Goal: Entertainment & Leisure: Browse casually

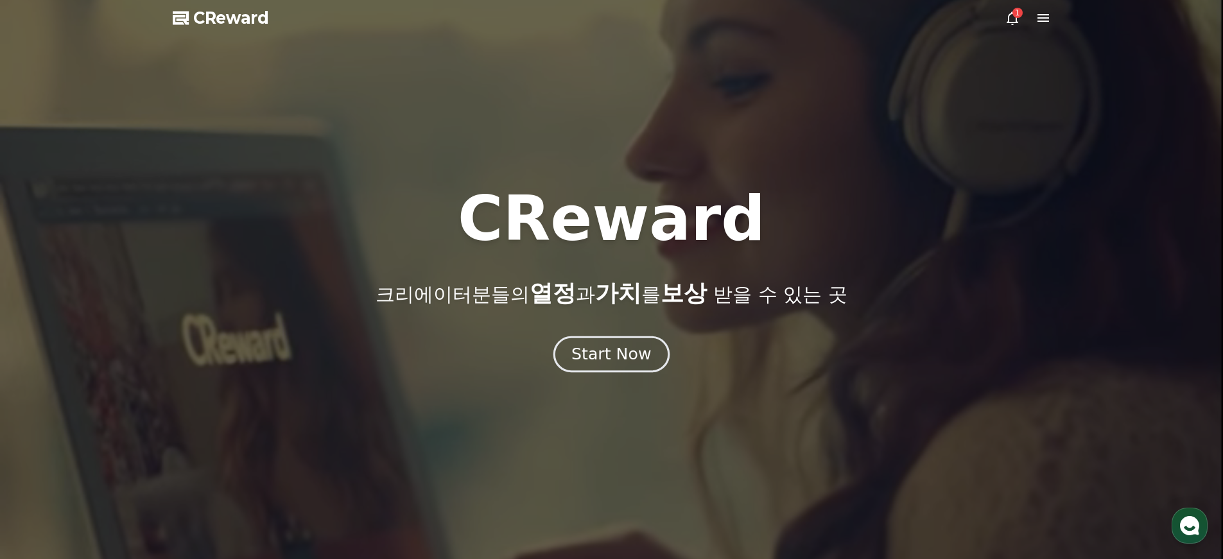
click at [609, 354] on div "Start Now" at bounding box center [611, 354] width 80 height 22
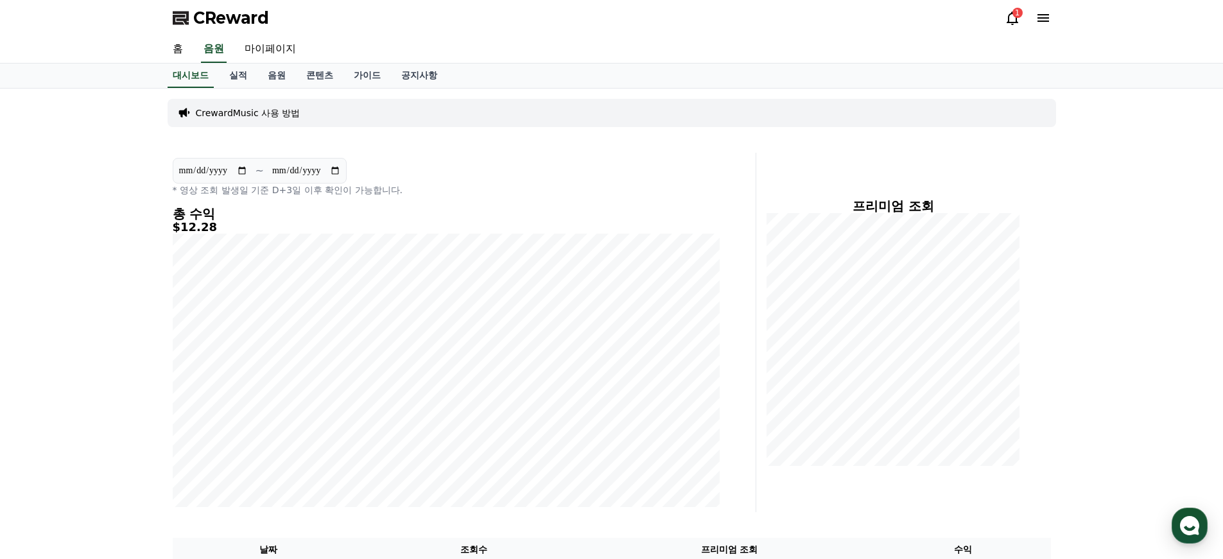
click at [1010, 29] on div "CReward 1" at bounding box center [611, 18] width 899 height 36
click at [1012, 24] on icon at bounding box center [1013, 18] width 12 height 13
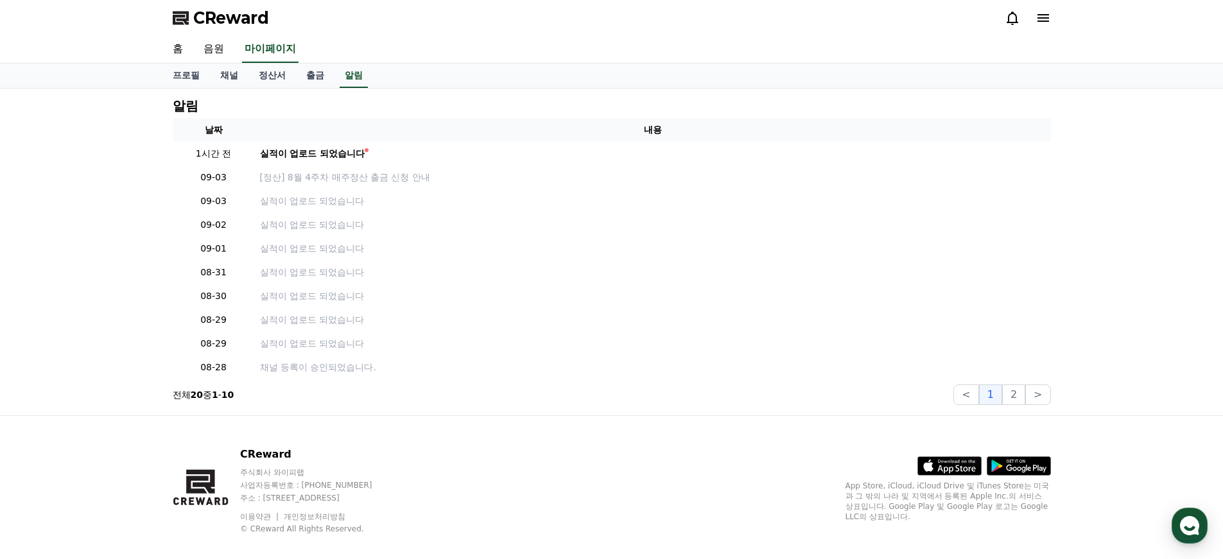
click at [1012, 24] on icon at bounding box center [1013, 18] width 12 height 13
click at [218, 49] on link "음원" at bounding box center [213, 49] width 41 height 27
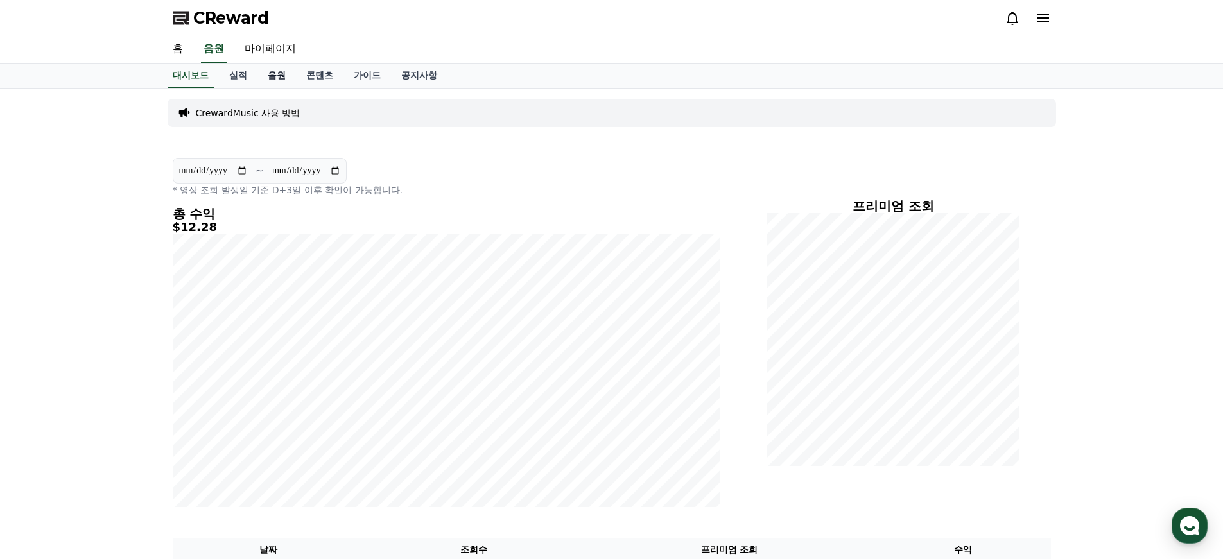
click at [275, 73] on link "음원" at bounding box center [276, 76] width 39 height 24
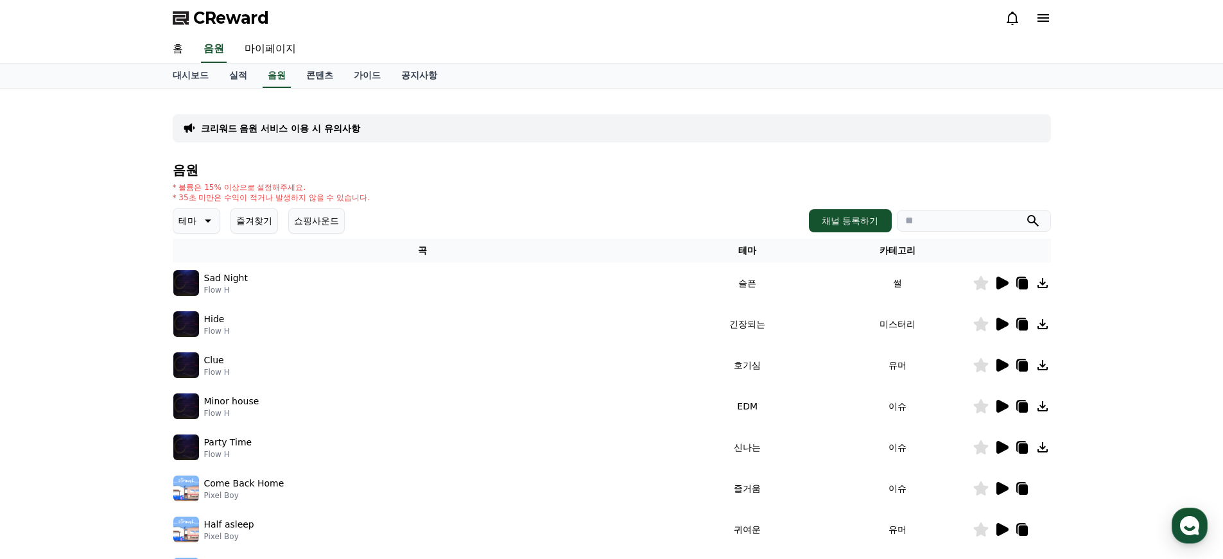
click at [200, 212] on button "테마" at bounding box center [197, 221] width 48 height 26
click at [202, 280] on button "환상적인" at bounding box center [198, 286] width 46 height 28
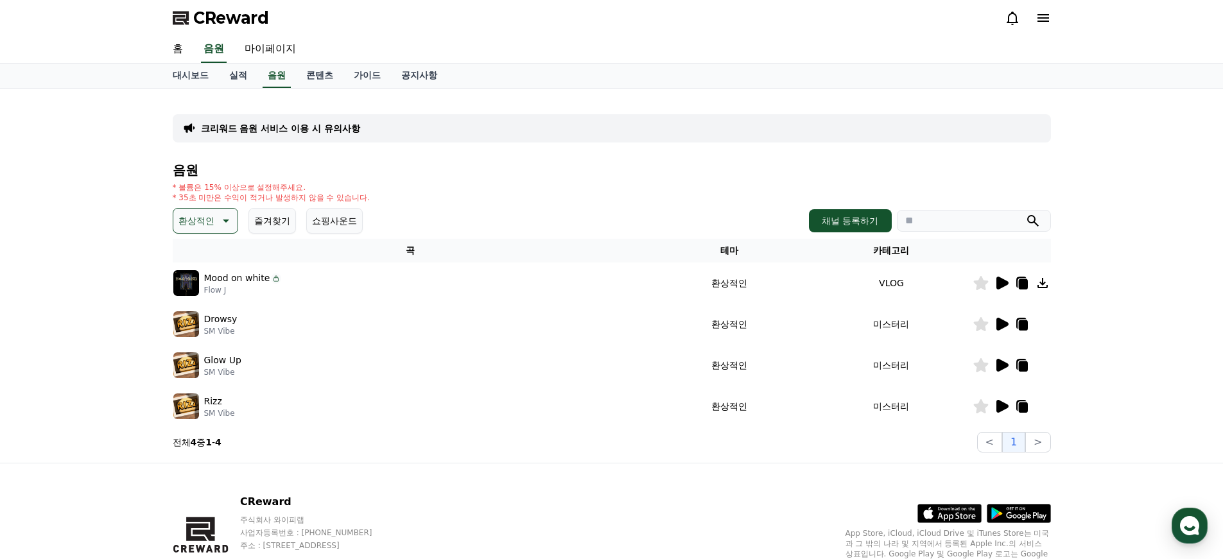
click at [998, 325] on icon at bounding box center [1002, 324] width 12 height 13
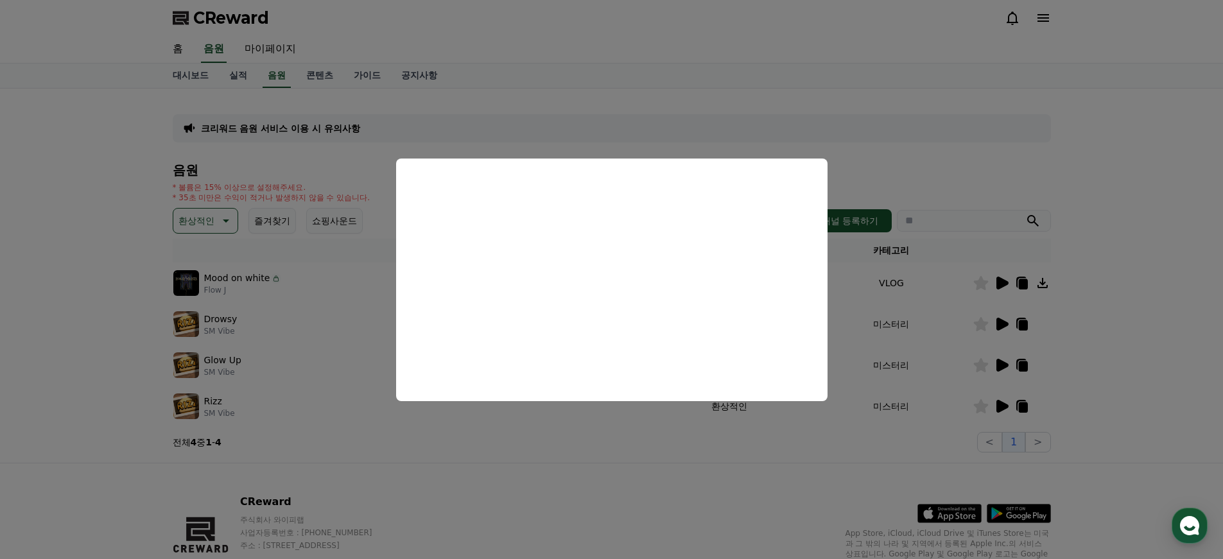
click at [605, 500] on button "close modal" at bounding box center [611, 279] width 1223 height 559
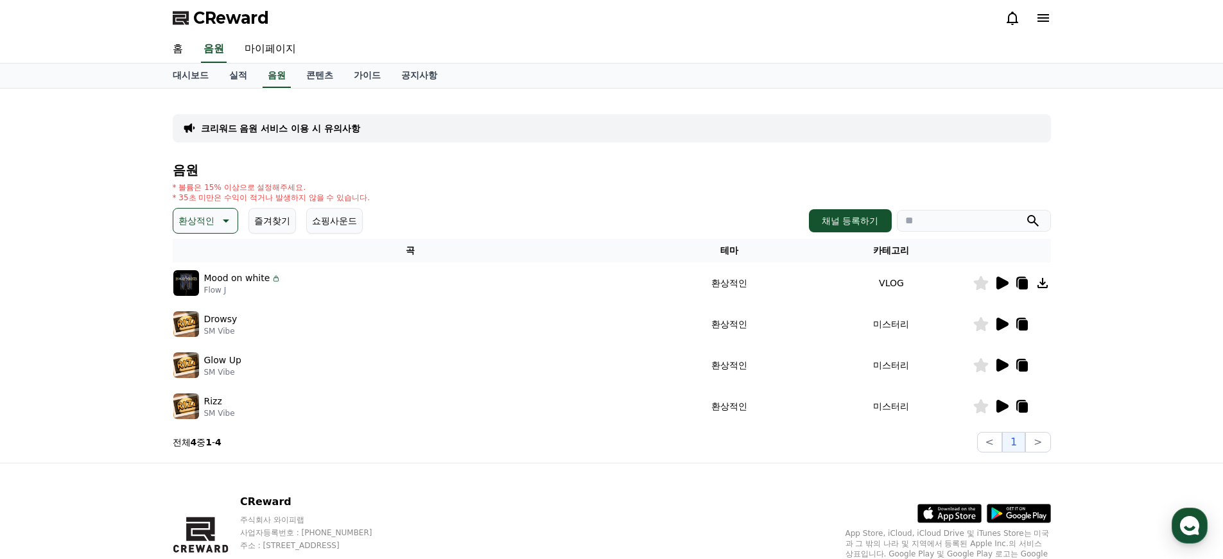
click at [998, 284] on icon at bounding box center [1002, 283] width 12 height 13
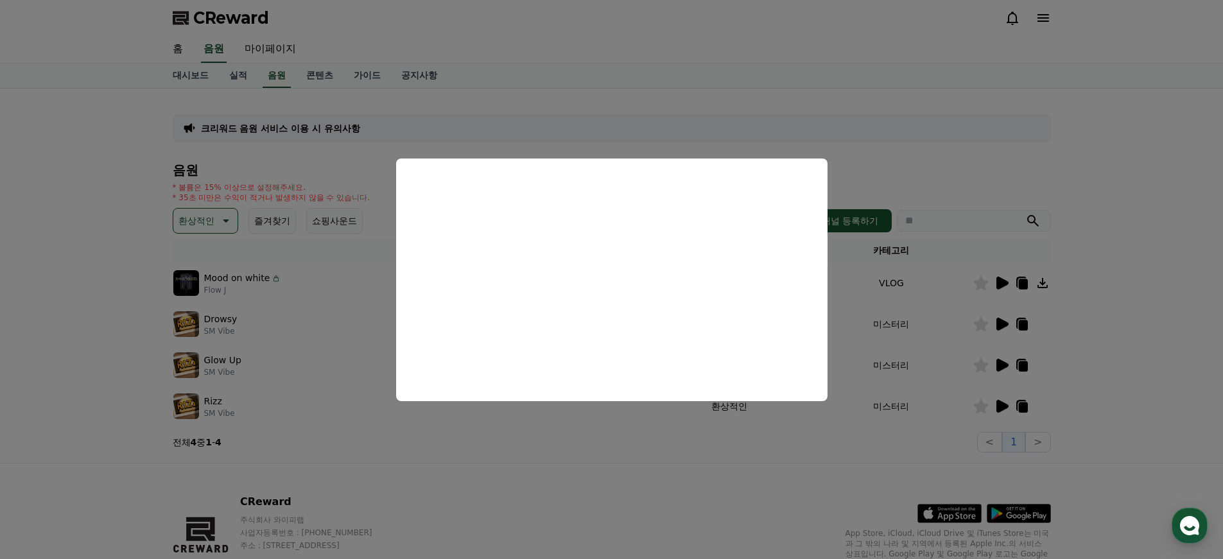
drag, startPoint x: 666, startPoint y: 453, endPoint x: 644, endPoint y: 437, distance: 27.6
click at [666, 454] on button "close modal" at bounding box center [611, 279] width 1223 height 559
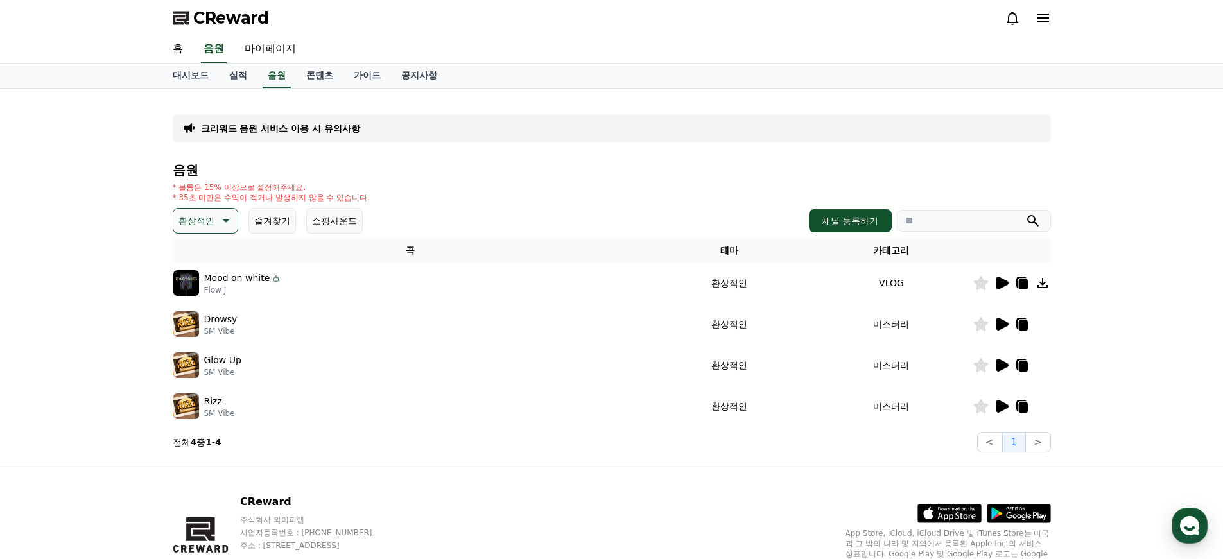
click at [217, 222] on icon at bounding box center [224, 220] width 15 height 15
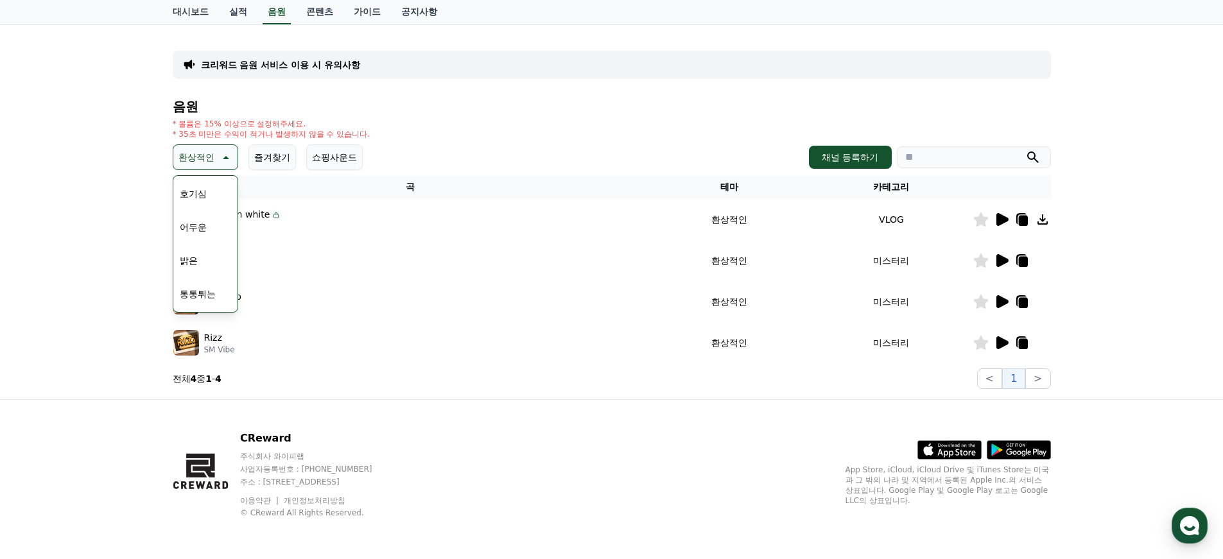
scroll to position [48, 0]
click at [195, 209] on button "호기심" at bounding box center [193, 210] width 37 height 28
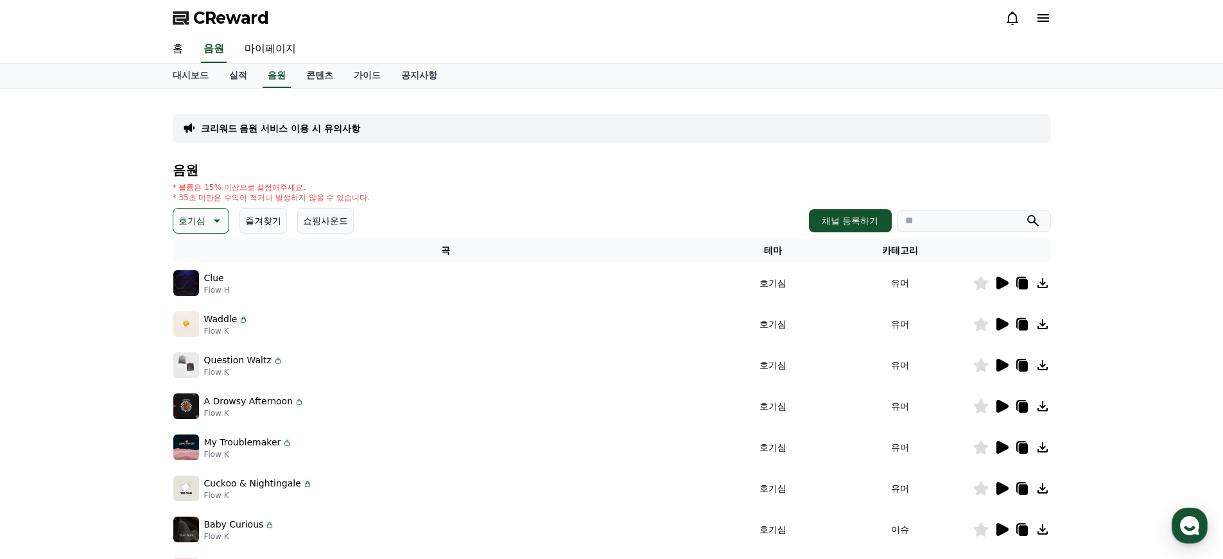
click at [997, 282] on icon at bounding box center [1002, 283] width 12 height 13
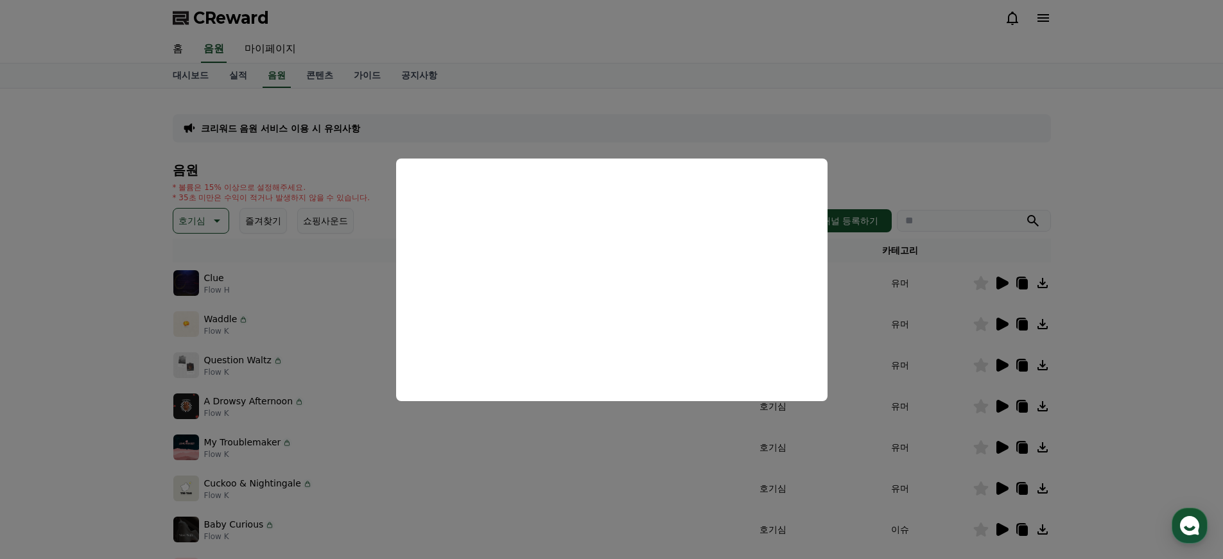
click at [1046, 144] on button "close modal" at bounding box center [611, 279] width 1223 height 559
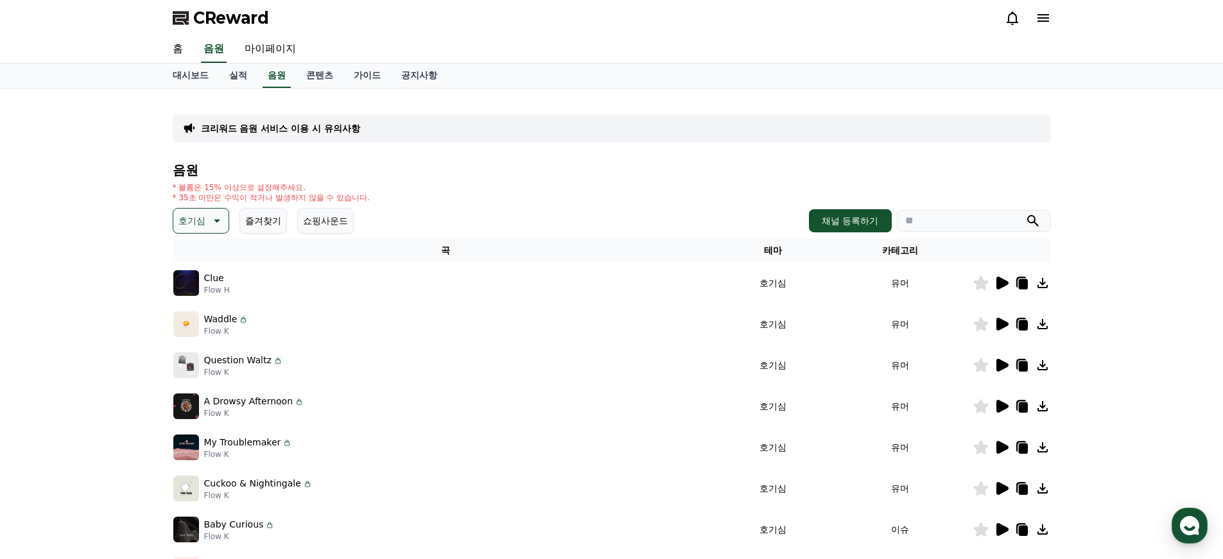
click at [1002, 322] on icon at bounding box center [1002, 324] width 12 height 13
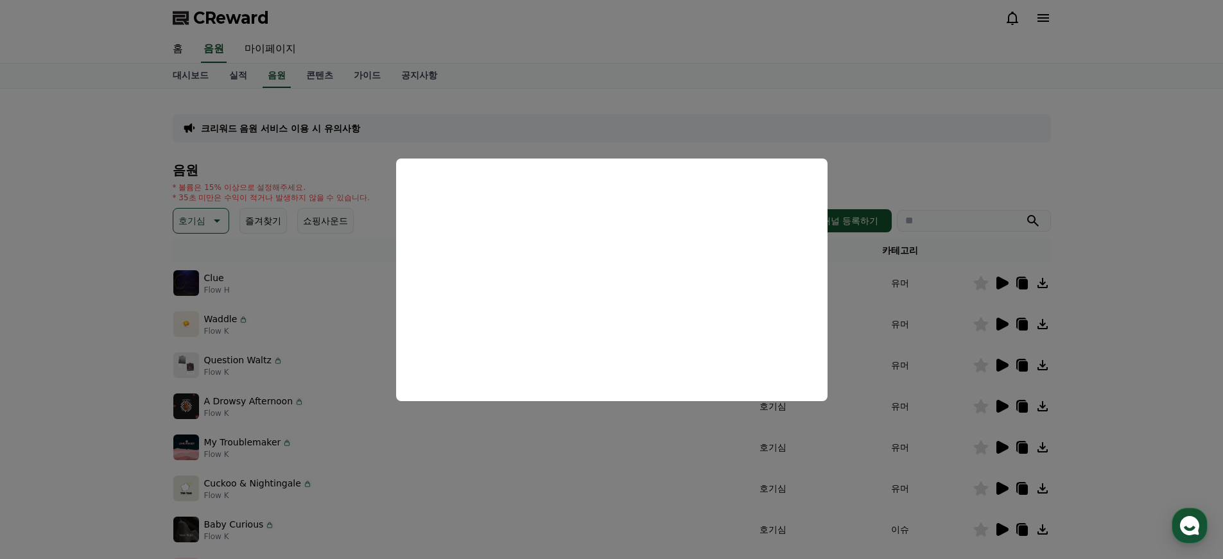
click at [1088, 207] on button "close modal" at bounding box center [611, 279] width 1223 height 559
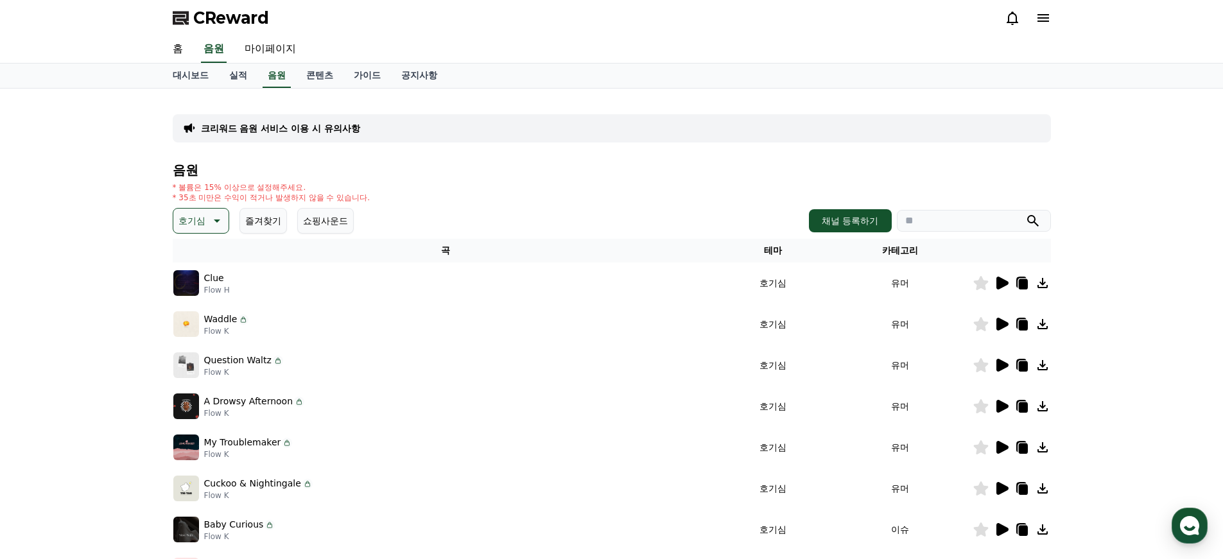
click at [996, 365] on icon at bounding box center [1002, 365] width 12 height 13
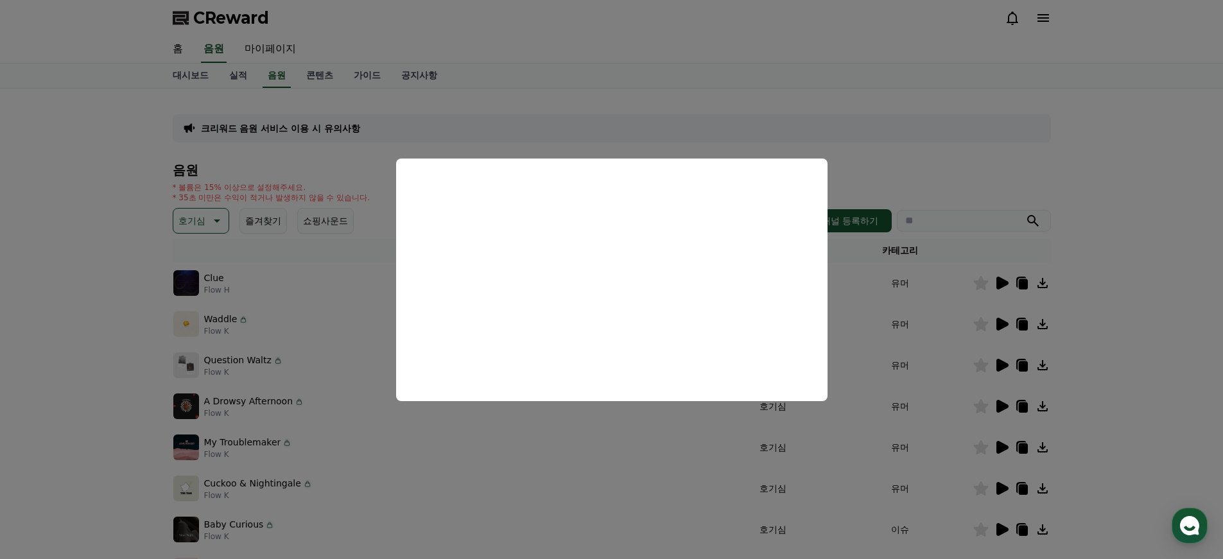
click at [1132, 265] on button "close modal" at bounding box center [611, 279] width 1223 height 559
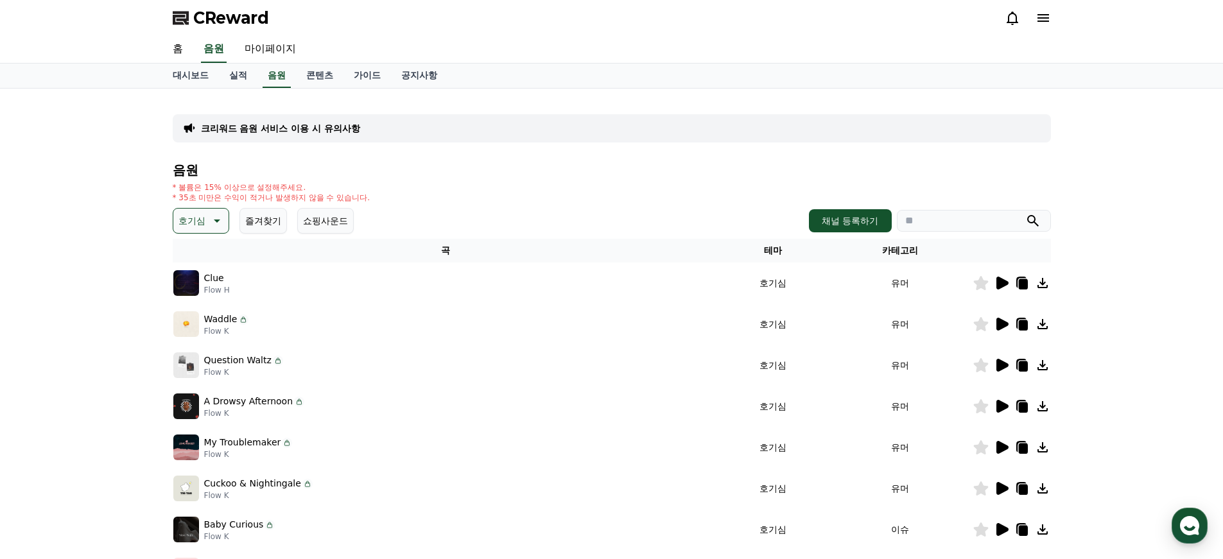
click at [1045, 366] on icon at bounding box center [1042, 365] width 15 height 15
click at [1002, 322] on icon at bounding box center [1002, 324] width 12 height 13
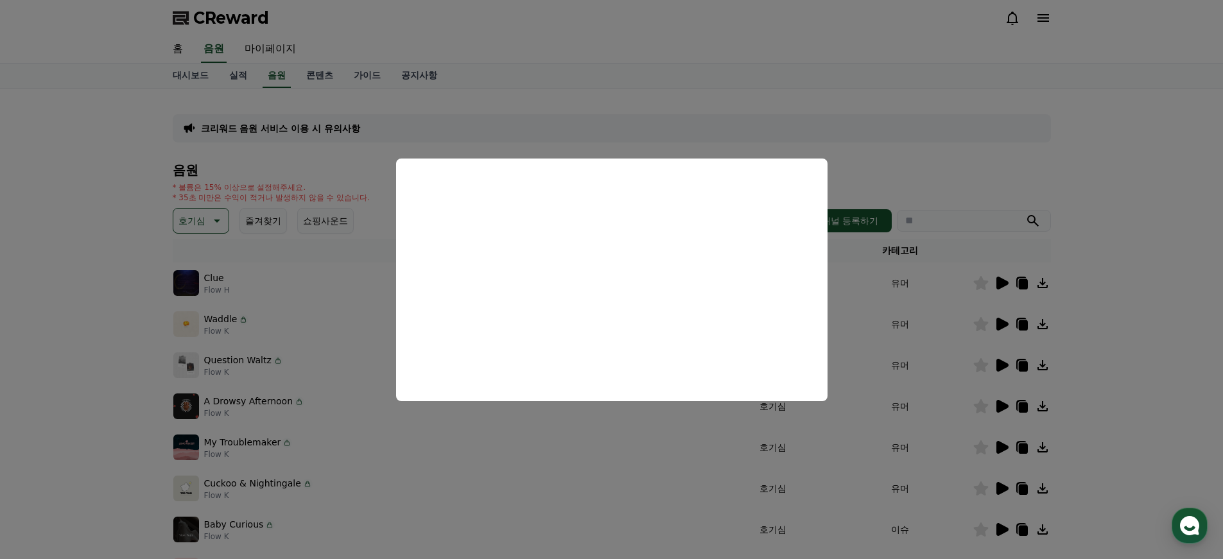
click at [1159, 315] on button "close modal" at bounding box center [611, 279] width 1223 height 559
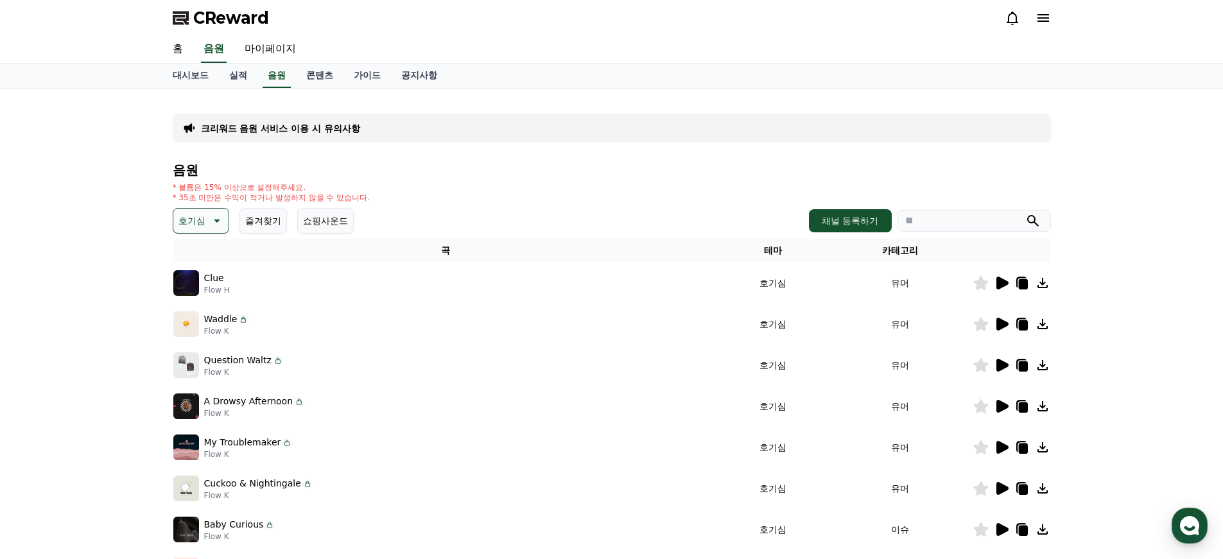
click at [1021, 366] on icon at bounding box center [1022, 366] width 9 height 10
